Goal: Find specific page/section: Find specific page/section

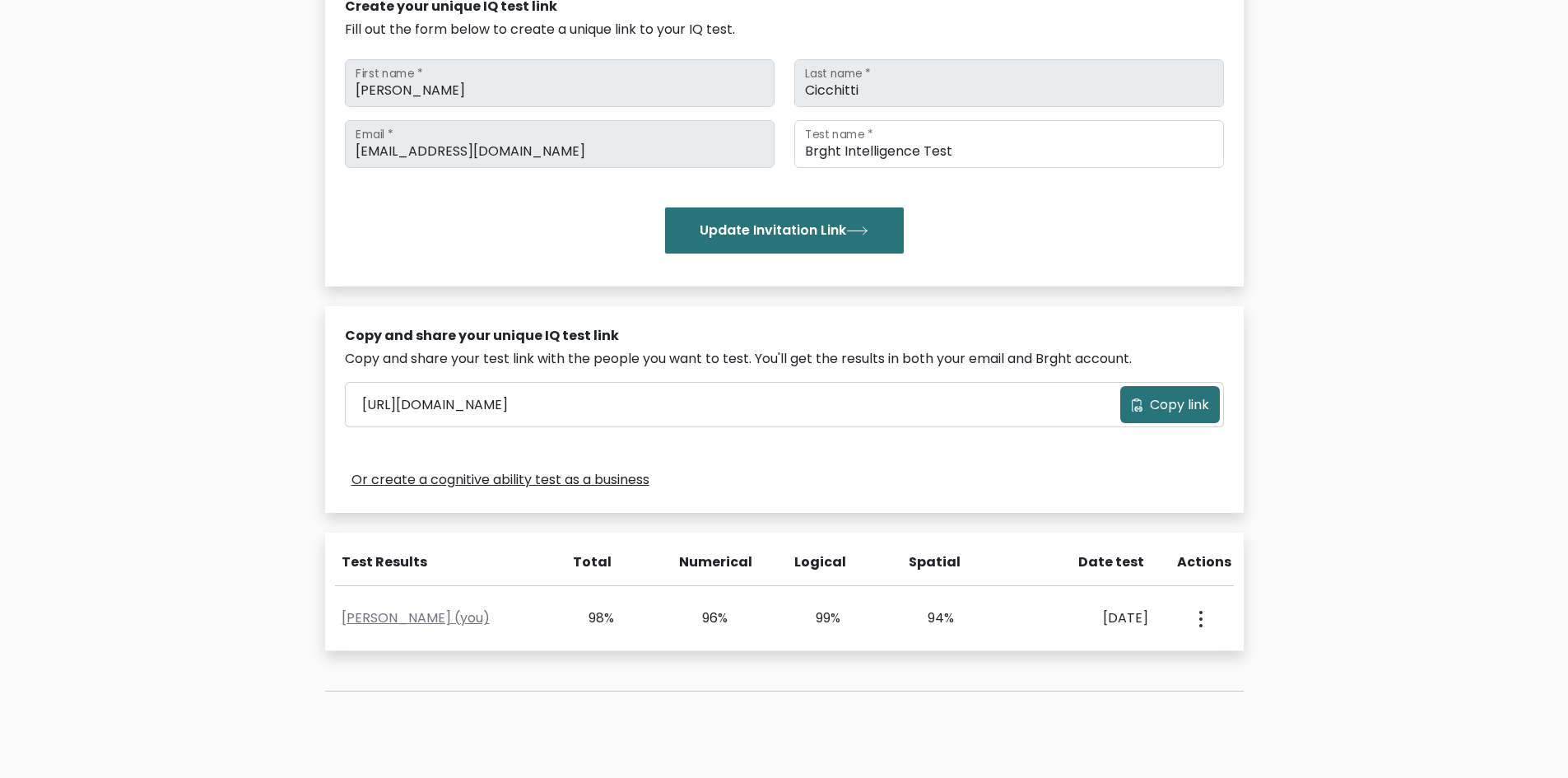
scroll to position [329, 0]
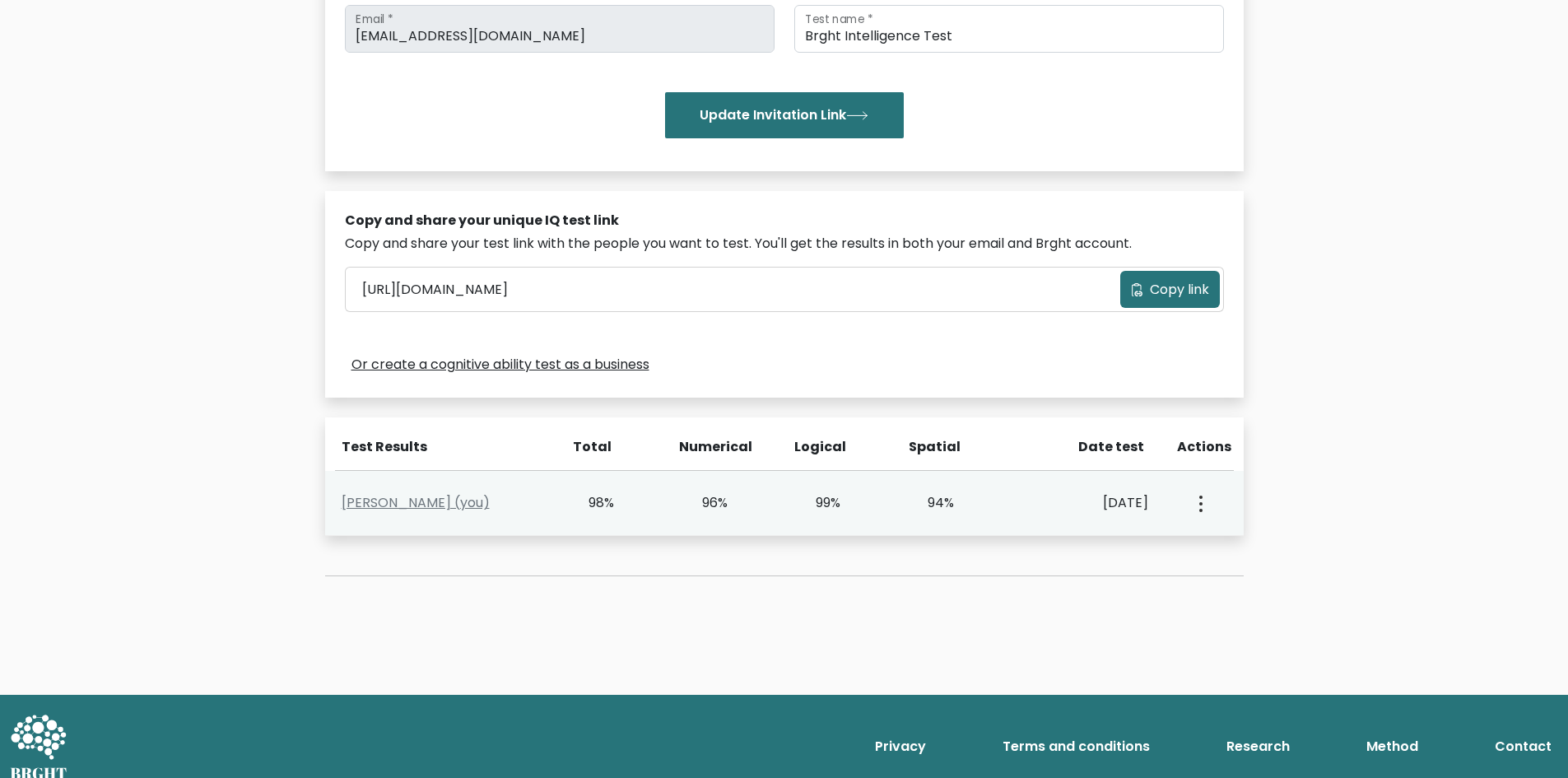
click at [1191, 513] on div "View Profile" at bounding box center [1199, 503] width 56 height 51
click at [1194, 511] on button "button" at bounding box center [1199, 503] width 13 height 51
click at [1225, 551] on link "View Profile" at bounding box center [1260, 551] width 131 height 27
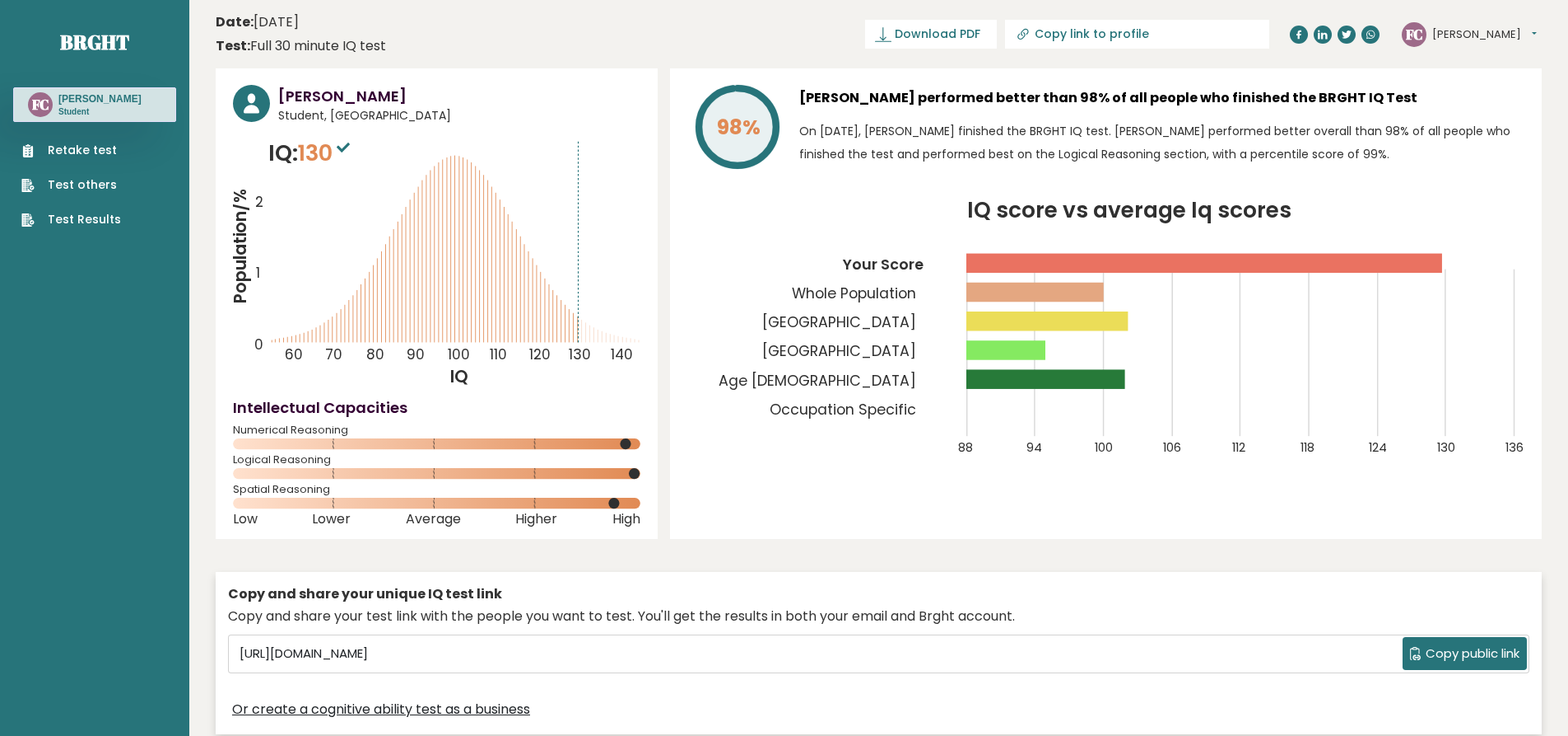
click at [345, 145] on icon at bounding box center [343, 147] width 13 height 10
drag, startPoint x: 628, startPoint y: 441, endPoint x: 632, endPoint y: 459, distance: 18.4
click at [628, 449] on icon at bounding box center [437, 443] width 407 height 11
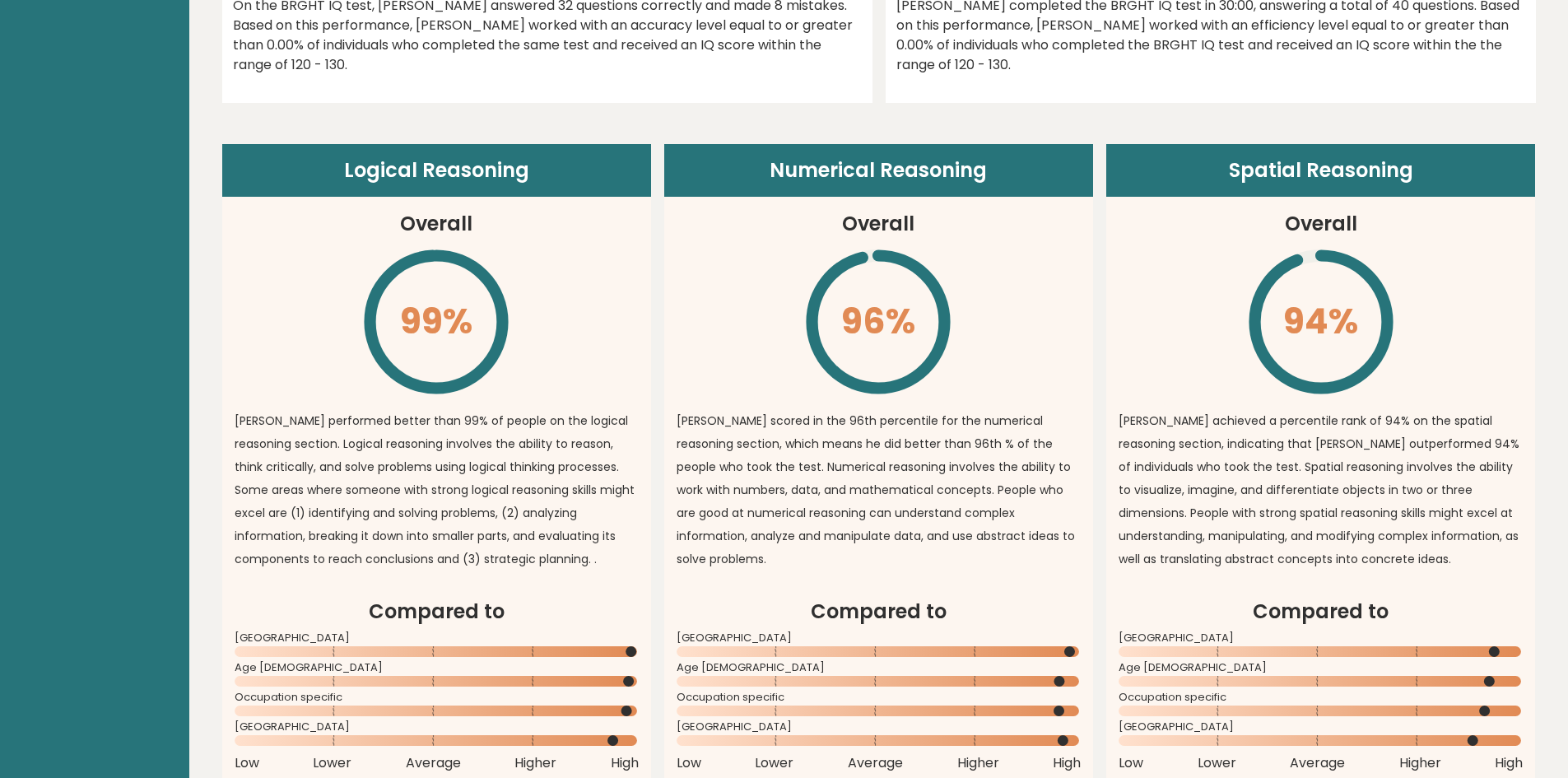
scroll to position [916, 0]
